Goal: Task Accomplishment & Management: Use online tool/utility

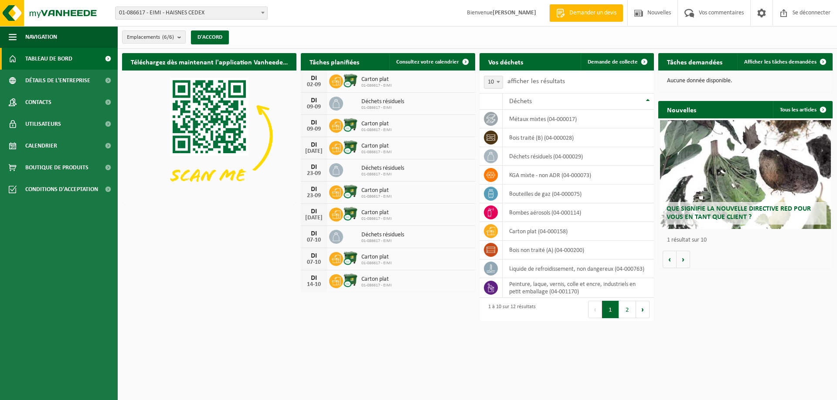
drag, startPoint x: 598, startPoint y: 59, endPoint x: 591, endPoint y: 91, distance: 33.5
click at [598, 59] on font "Demande de collecte" at bounding box center [612, 62] width 50 height 6
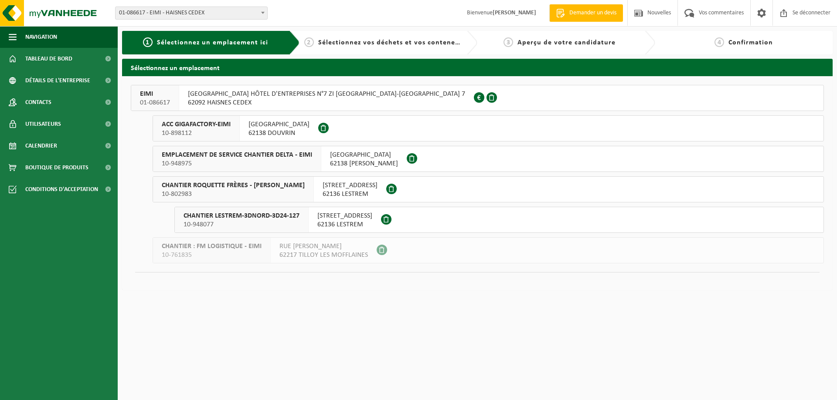
click at [199, 125] on font "ACC GIGAFACTORY-EIMI" at bounding box center [196, 124] width 69 height 7
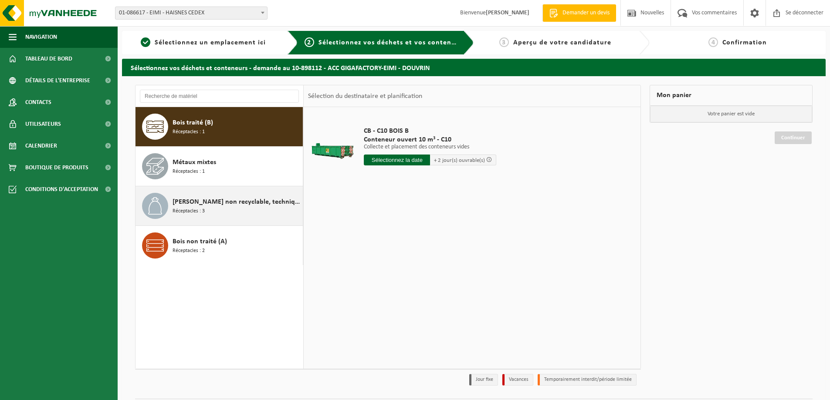
click at [250, 211] on div "Déchet non recyclable, techniquement incombustible (combustible) Réceptacles : 3" at bounding box center [237, 206] width 128 height 26
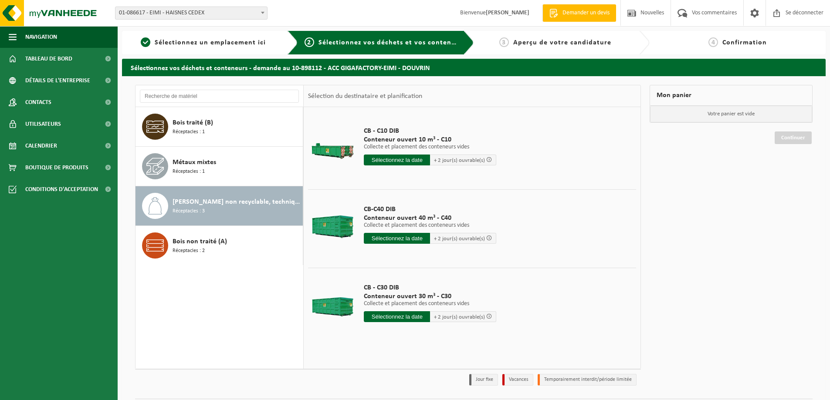
click at [408, 323] on div "CB - C30 DIB Conteneur ouvert 30 m³ - C30 Collecte et placement des conteneurs …" at bounding box center [429, 305] width 141 height 61
click at [411, 316] on input "text" at bounding box center [397, 317] width 66 height 11
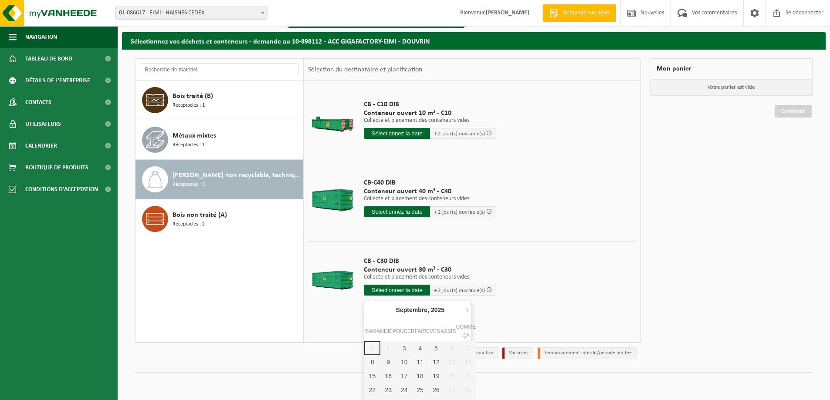
scroll to position [38, 0]
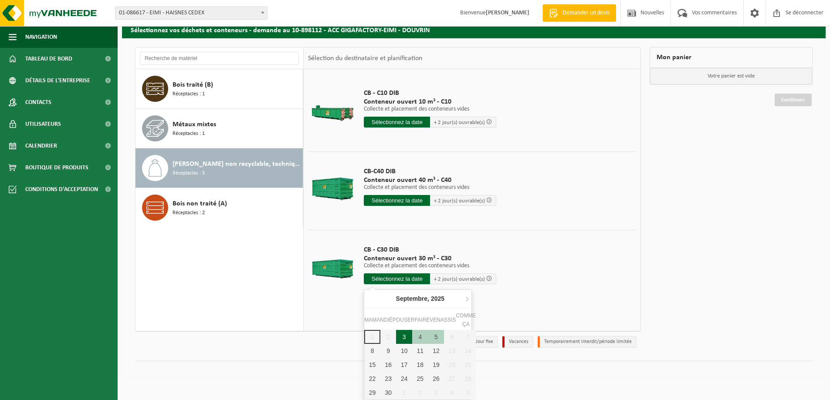
click at [406, 332] on div "3" at bounding box center [404, 337] width 16 height 14
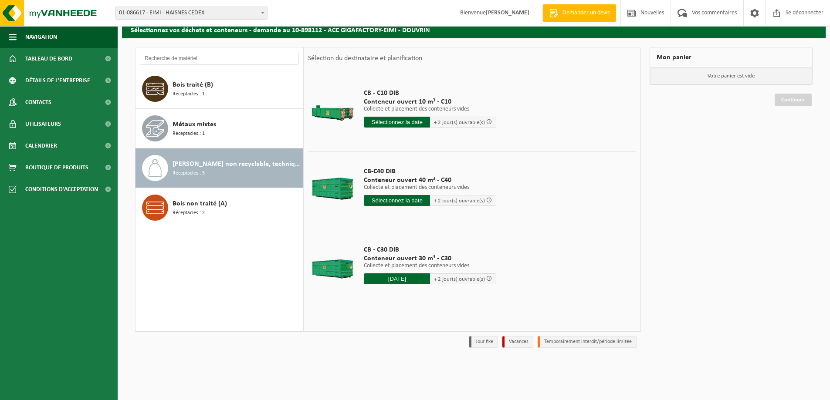
type input "Van 2025-09-03"
type input "2025-09-03"
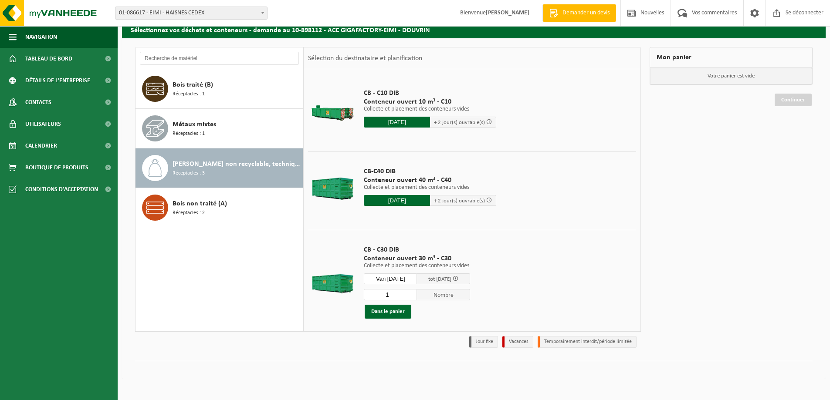
scroll to position [25, 0]
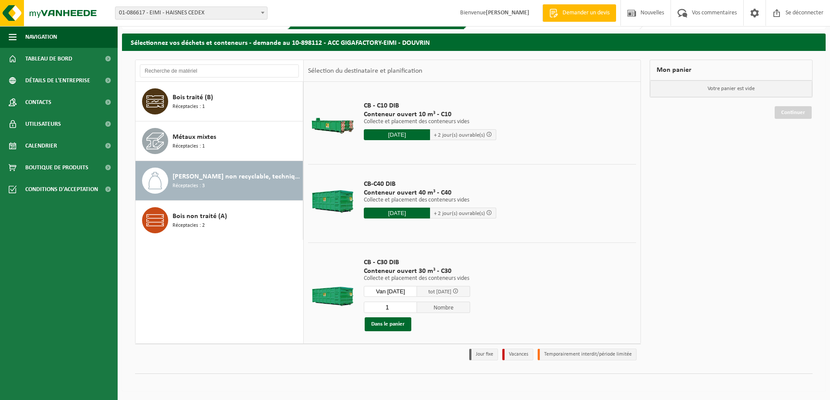
click at [398, 333] on div "CB - C30 DIB Conteneur ouvert 30 m³ - C30 Collecte et placement des conteneurs …" at bounding box center [416, 295] width 115 height 91
click at [398, 327] on font "Dans le panier" at bounding box center [388, 325] width 34 height 6
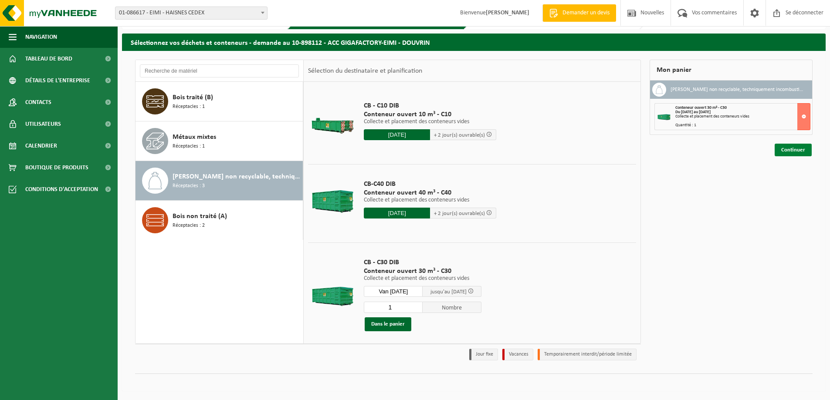
click at [789, 149] on font "Continuer" at bounding box center [793, 150] width 24 height 6
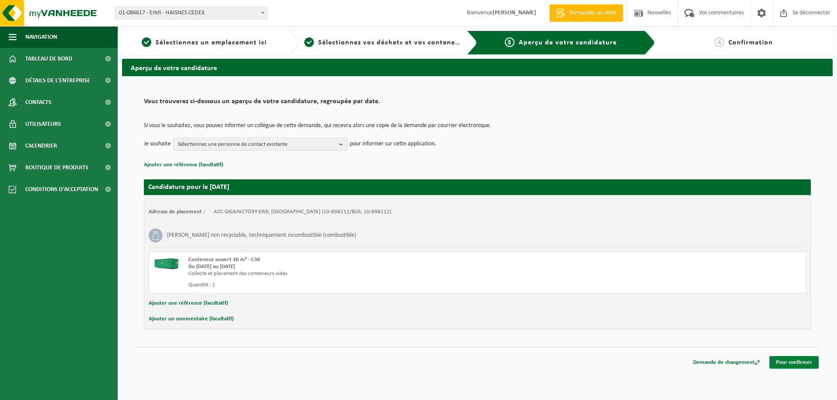
click at [782, 367] on link "Pour confirmer" at bounding box center [793, 362] width 49 height 13
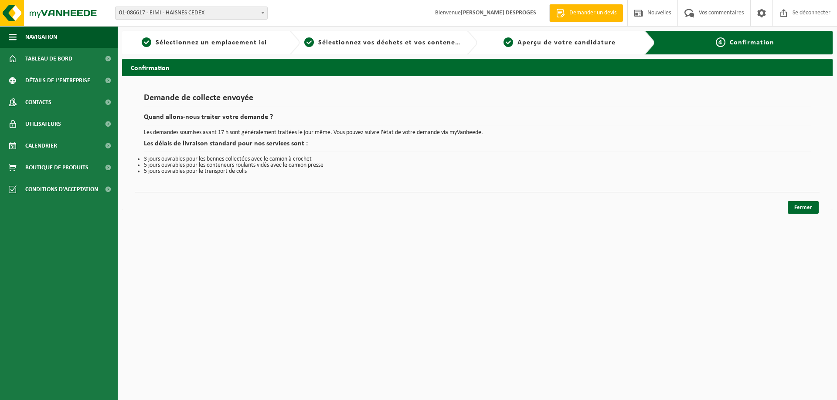
click at [796, 200] on div "Fermer" at bounding box center [477, 196] width 684 height 9
click at [796, 207] on font "Fermer" at bounding box center [803, 208] width 18 height 6
